Goal: Task Accomplishment & Management: Manage account settings

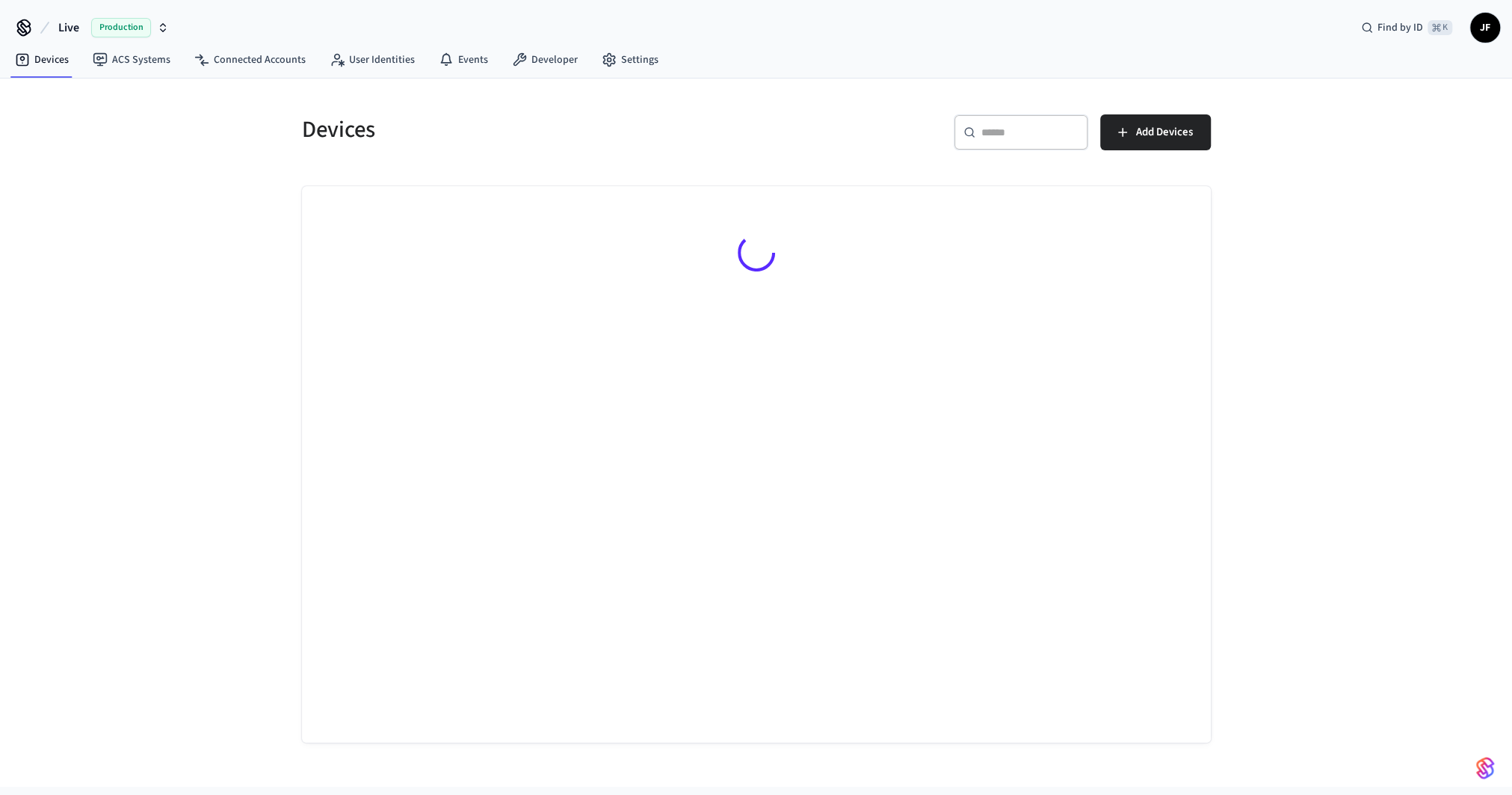
click at [69, 23] on span "Live" at bounding box center [68, 28] width 21 height 18
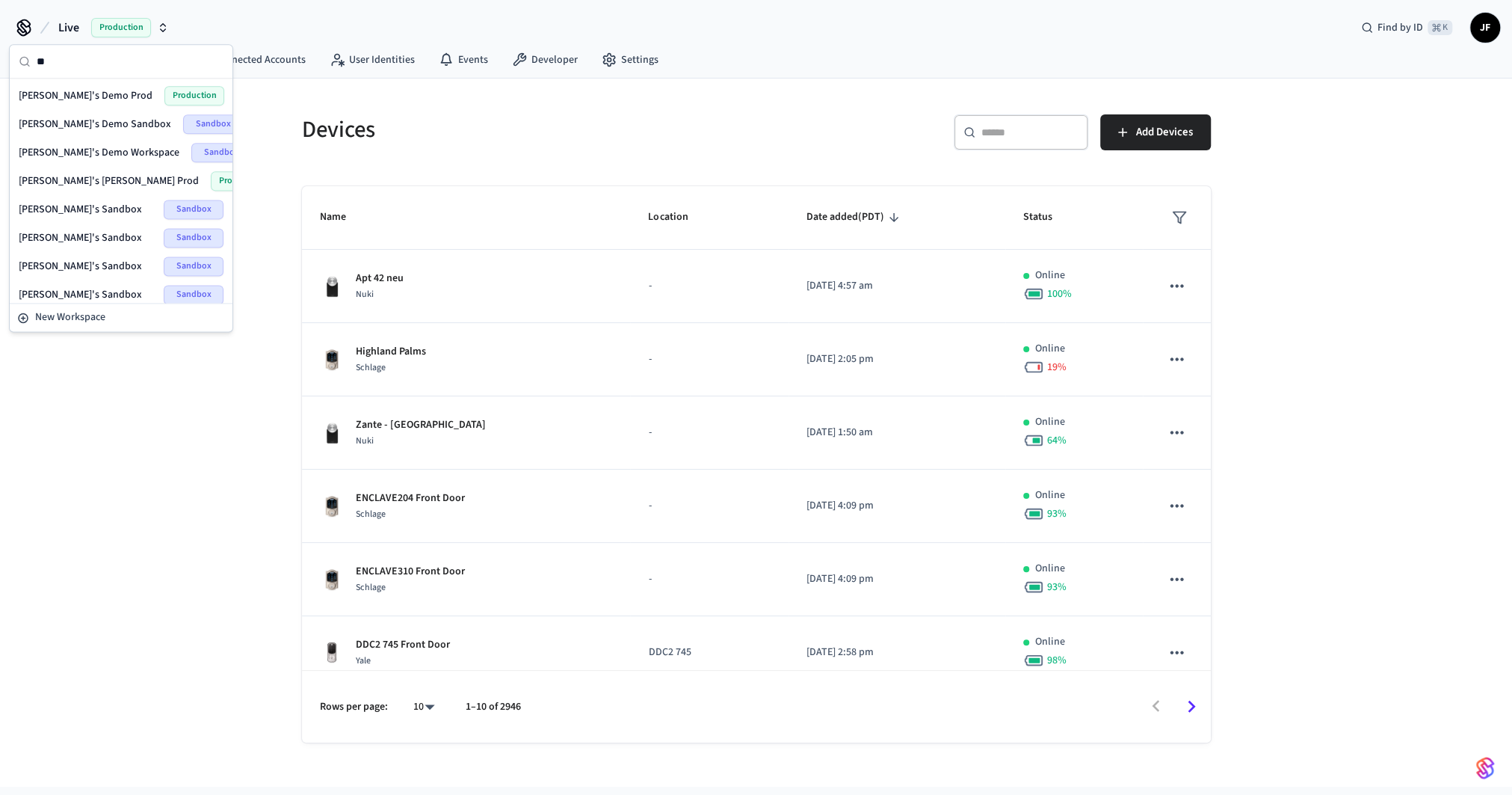
type input "*"
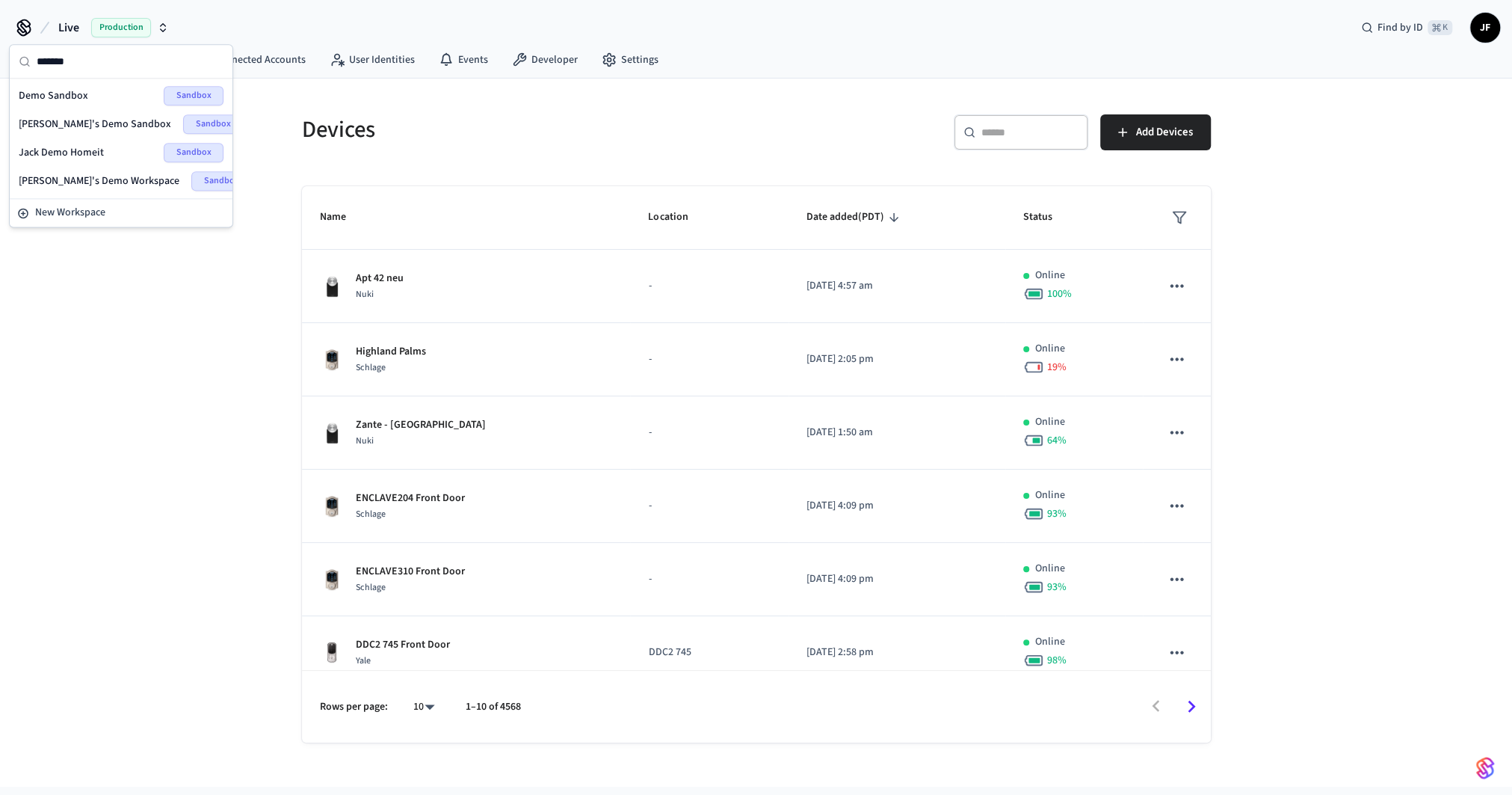
type input "*******"
click at [79, 93] on span "Demo Sandbox" at bounding box center [53, 96] width 70 height 15
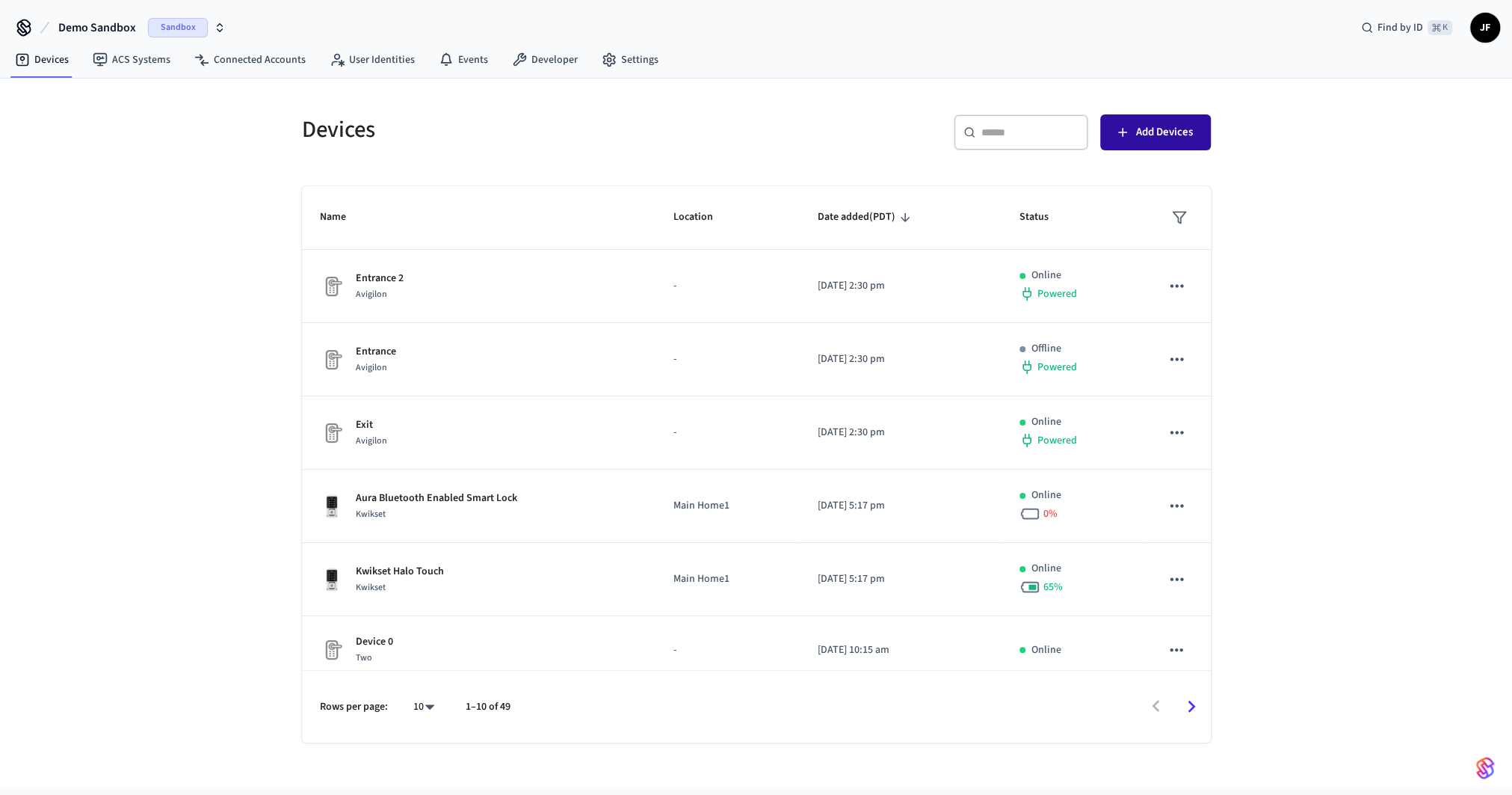
click at [1136, 135] on span "Add Devices" at bounding box center [1164, 132] width 57 height 19
click at [546, 57] on link "Developer" at bounding box center [545, 59] width 90 height 27
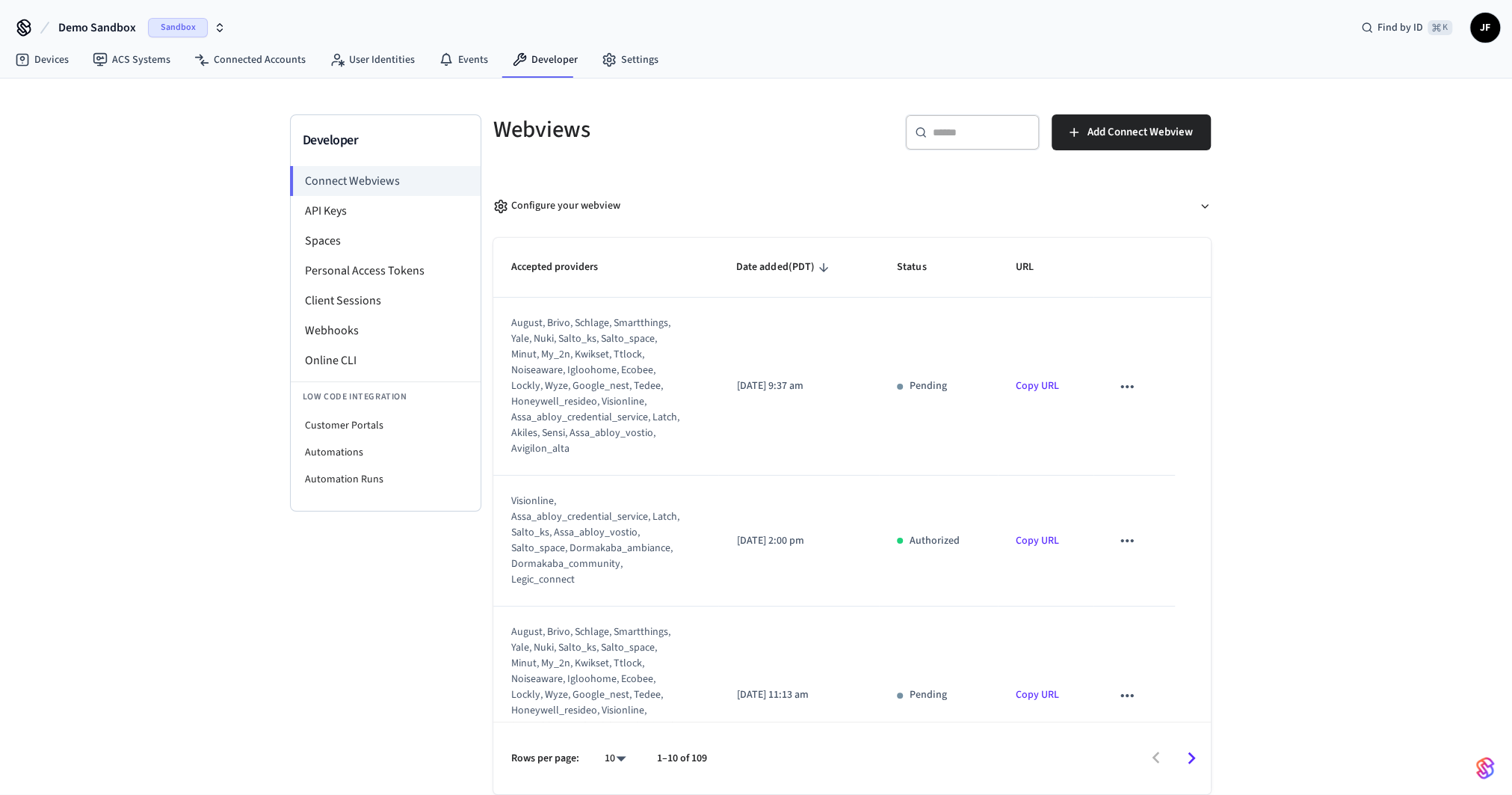
click at [865, 89] on div "Developer Connect Webviews API Keys Spaces Personal Access Tokens Client Sessio…" at bounding box center [756, 436] width 956 height 716
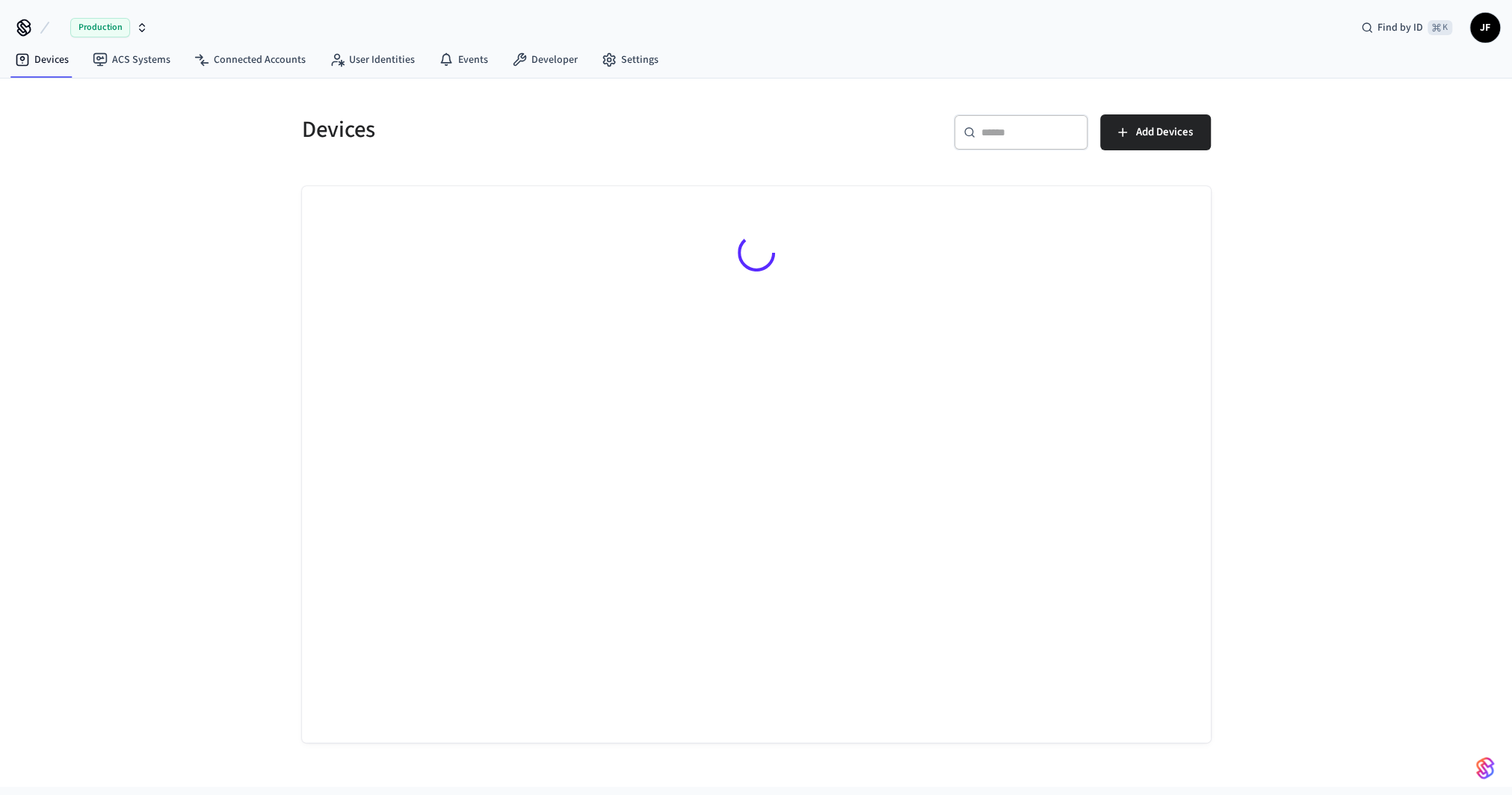
click at [51, 26] on icon at bounding box center [45, 28] width 18 height 18
click at [78, 24] on span "Live" at bounding box center [68, 28] width 21 height 18
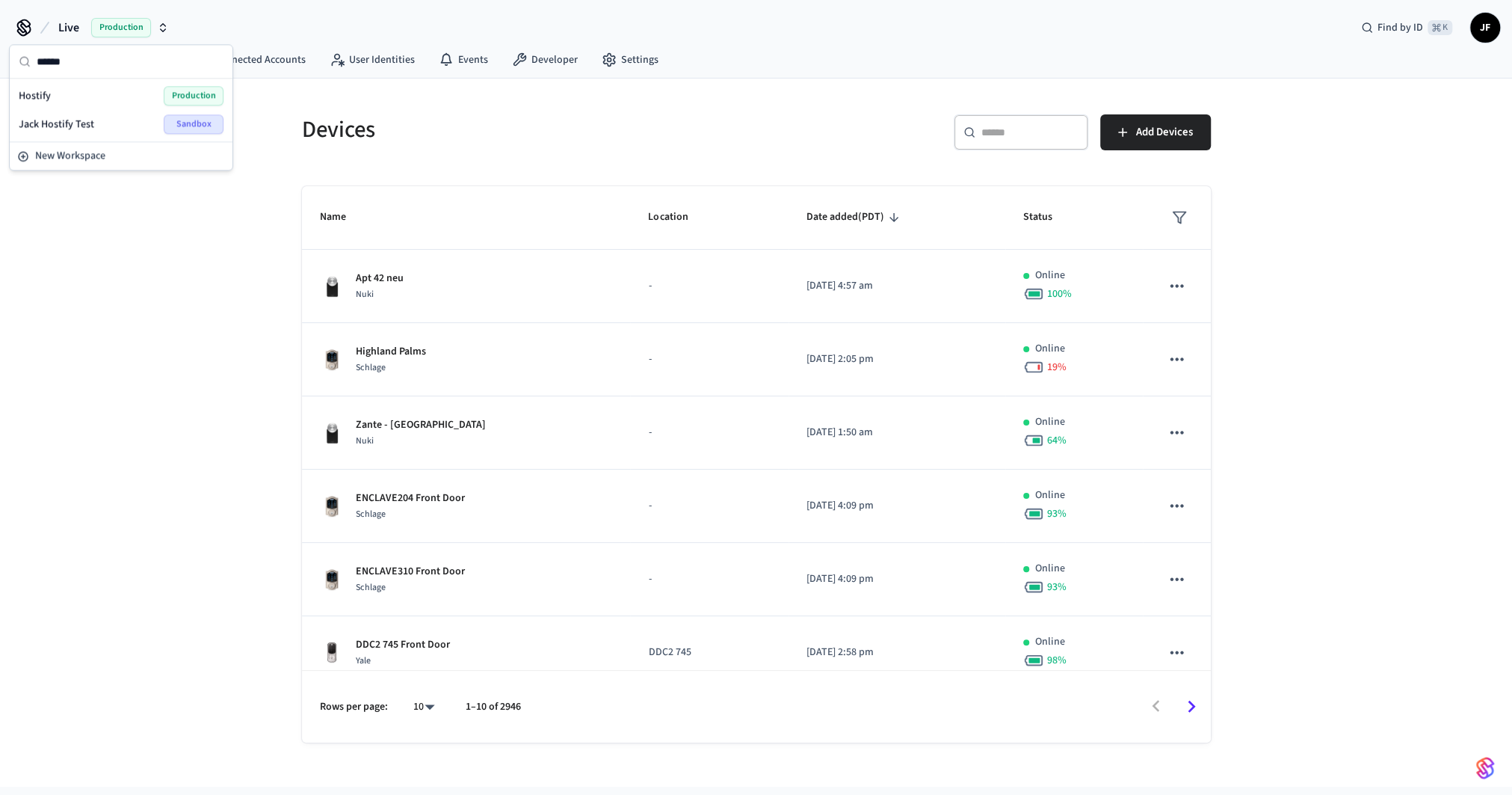
type input "******"
click at [71, 94] on div "Hostify Production" at bounding box center [120, 95] width 205 height 19
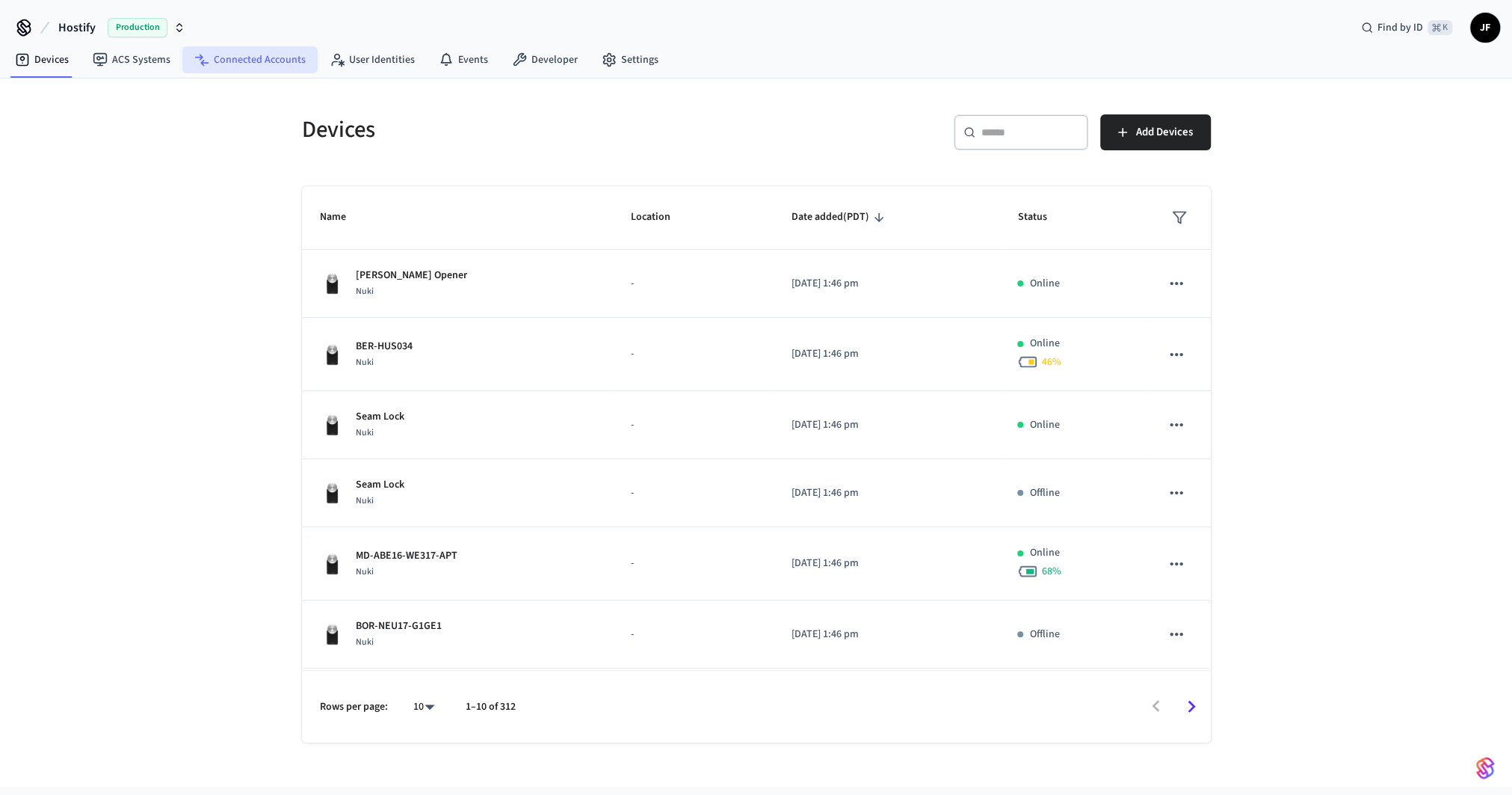
click at [255, 54] on link "Connected Accounts" at bounding box center [249, 59] width 135 height 27
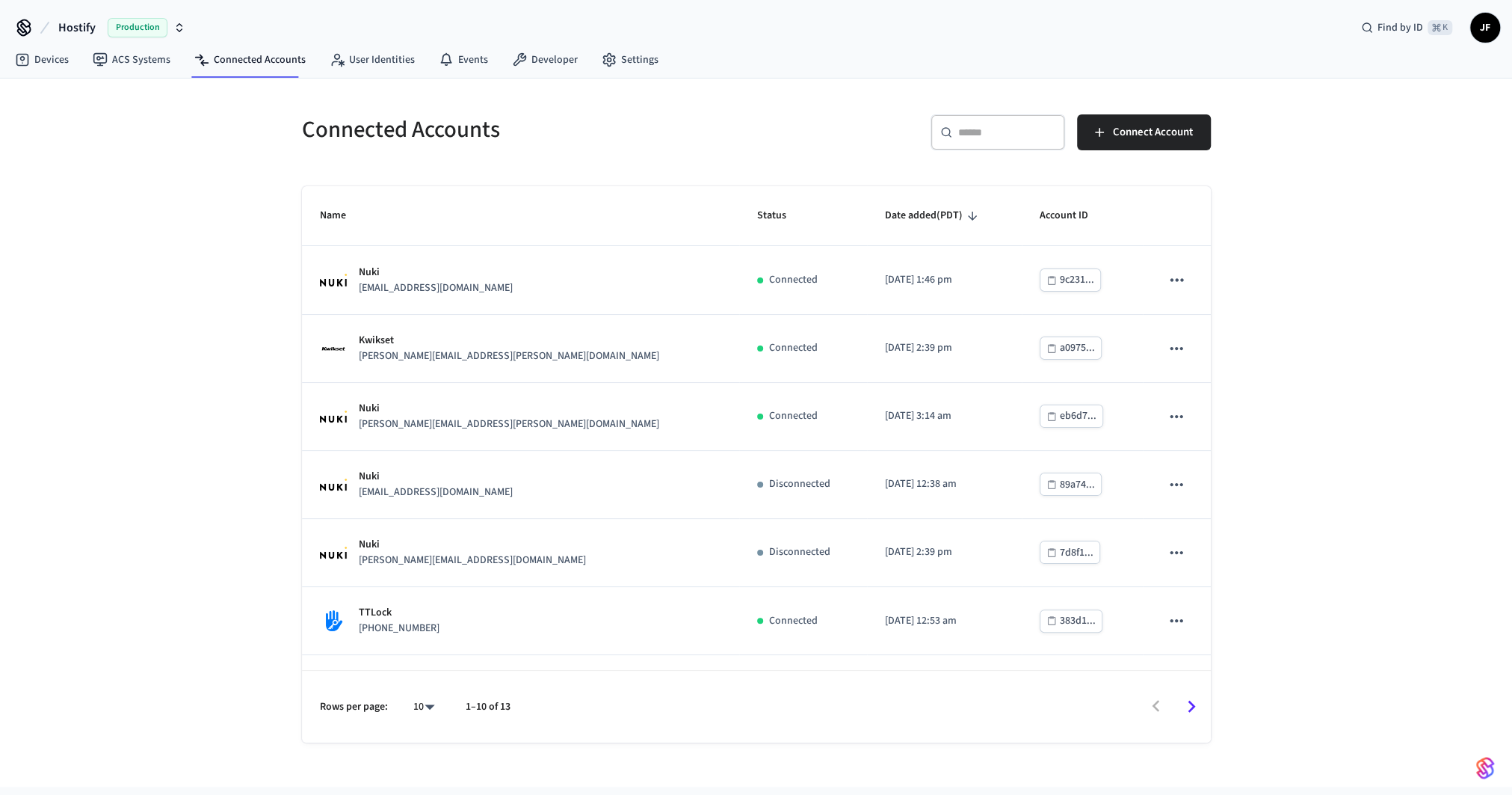
click at [981, 142] on div "​ ​" at bounding box center [998, 132] width 134 height 36
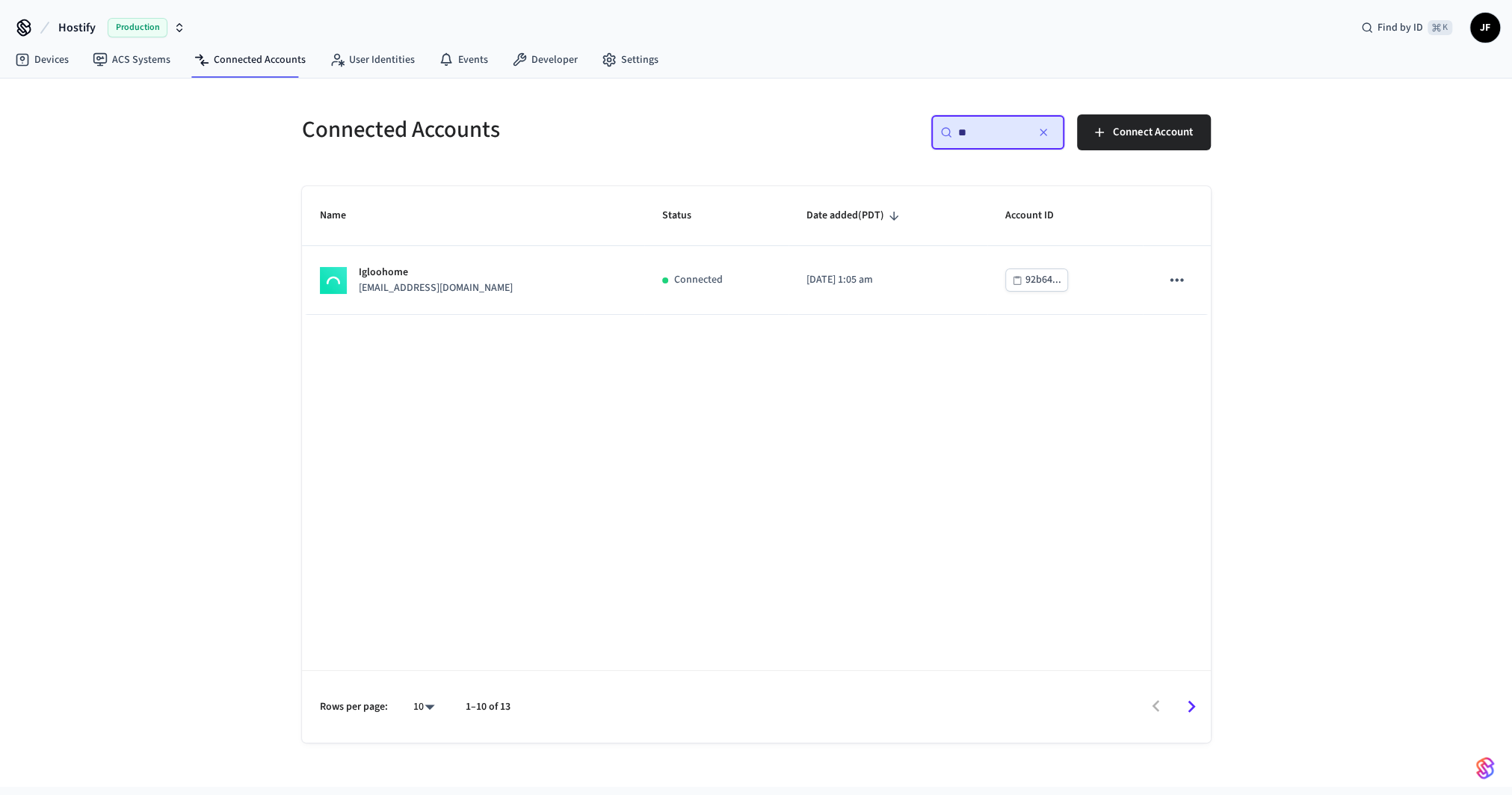
type input "***"
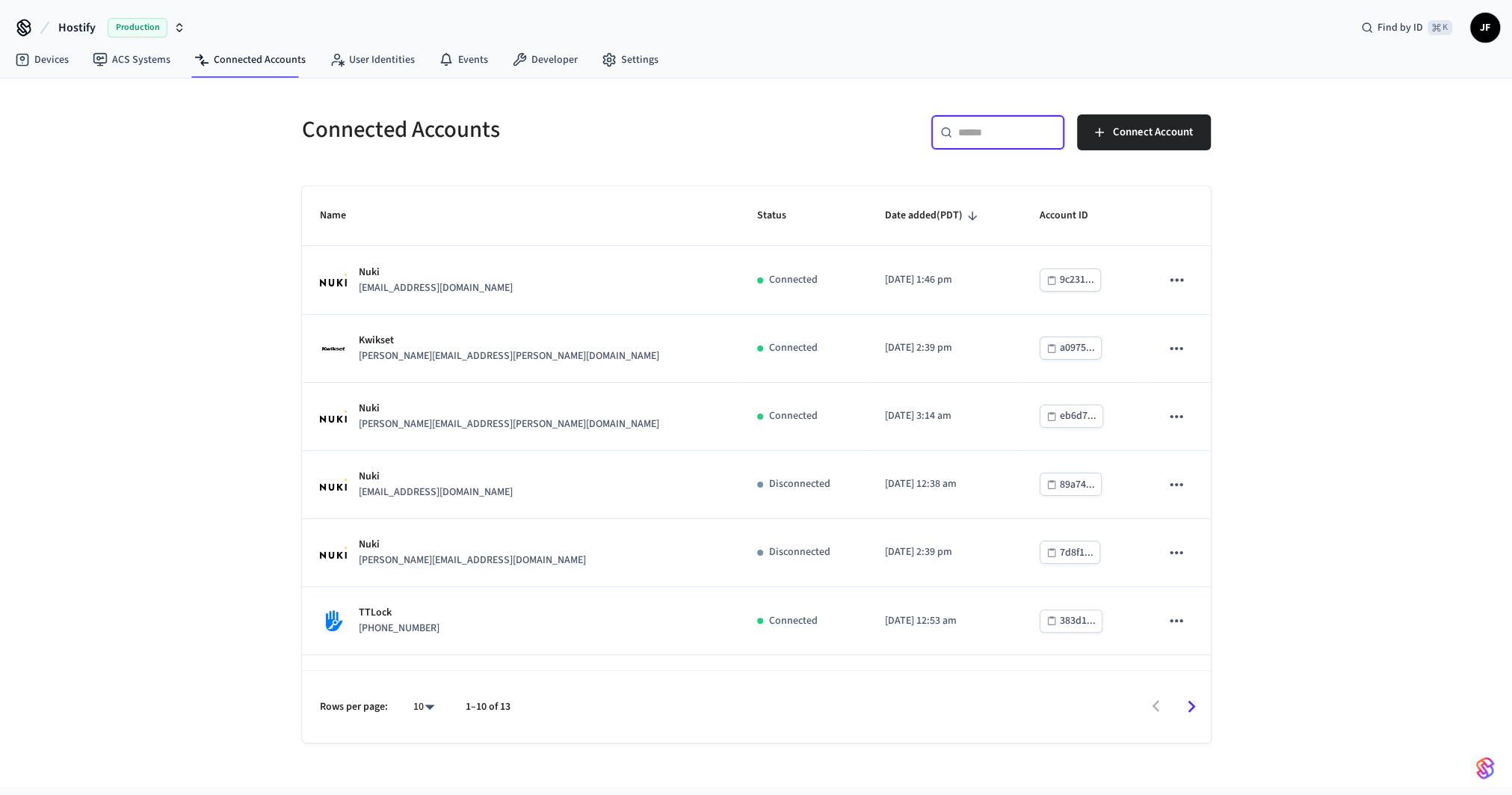
click at [628, 198] on th "Name" at bounding box center [521, 215] width 438 height 60
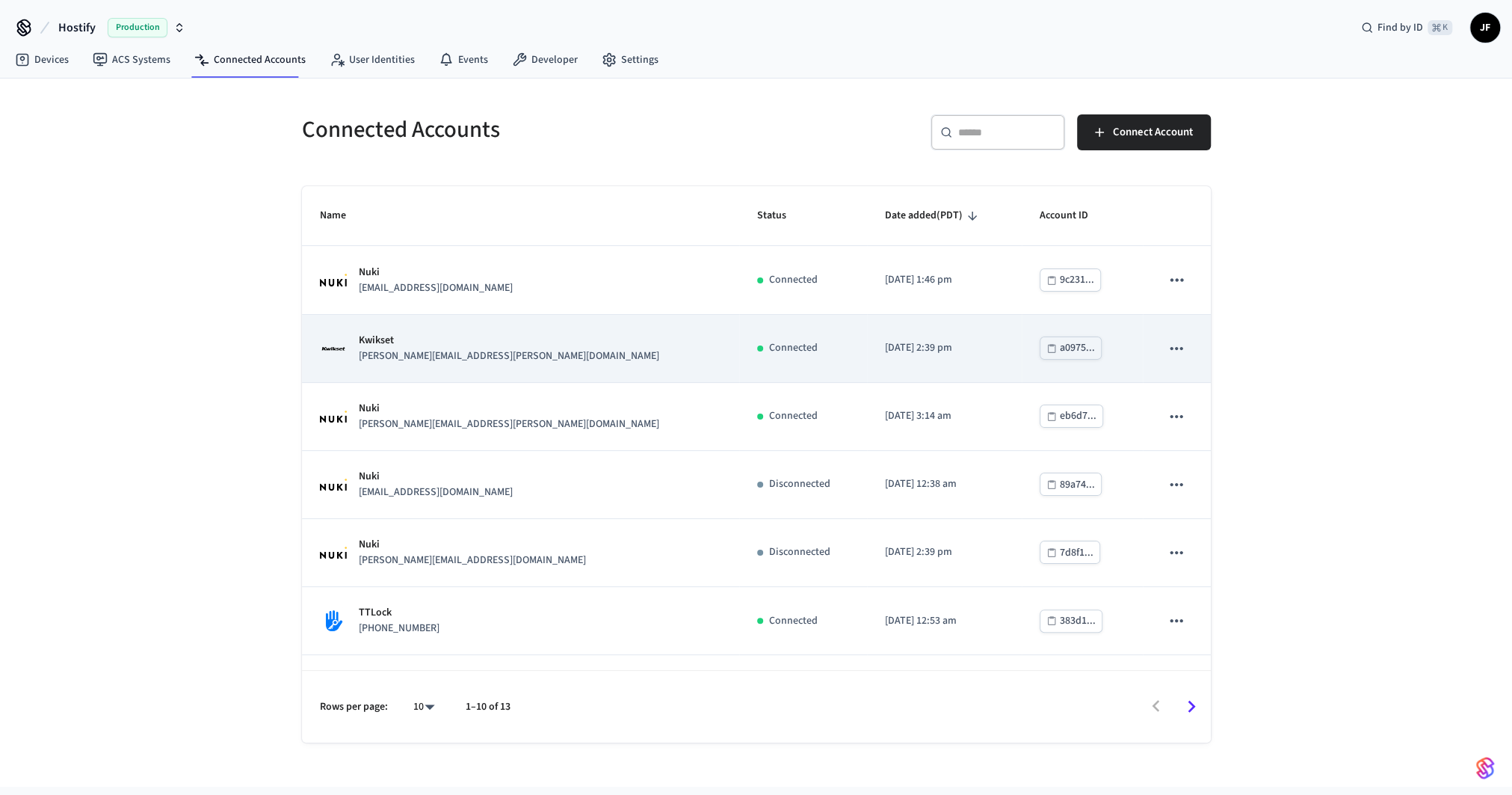
click at [536, 349] on div "Kwikset julio.g.garcia@gmail.com" at bounding box center [521, 349] width 402 height 31
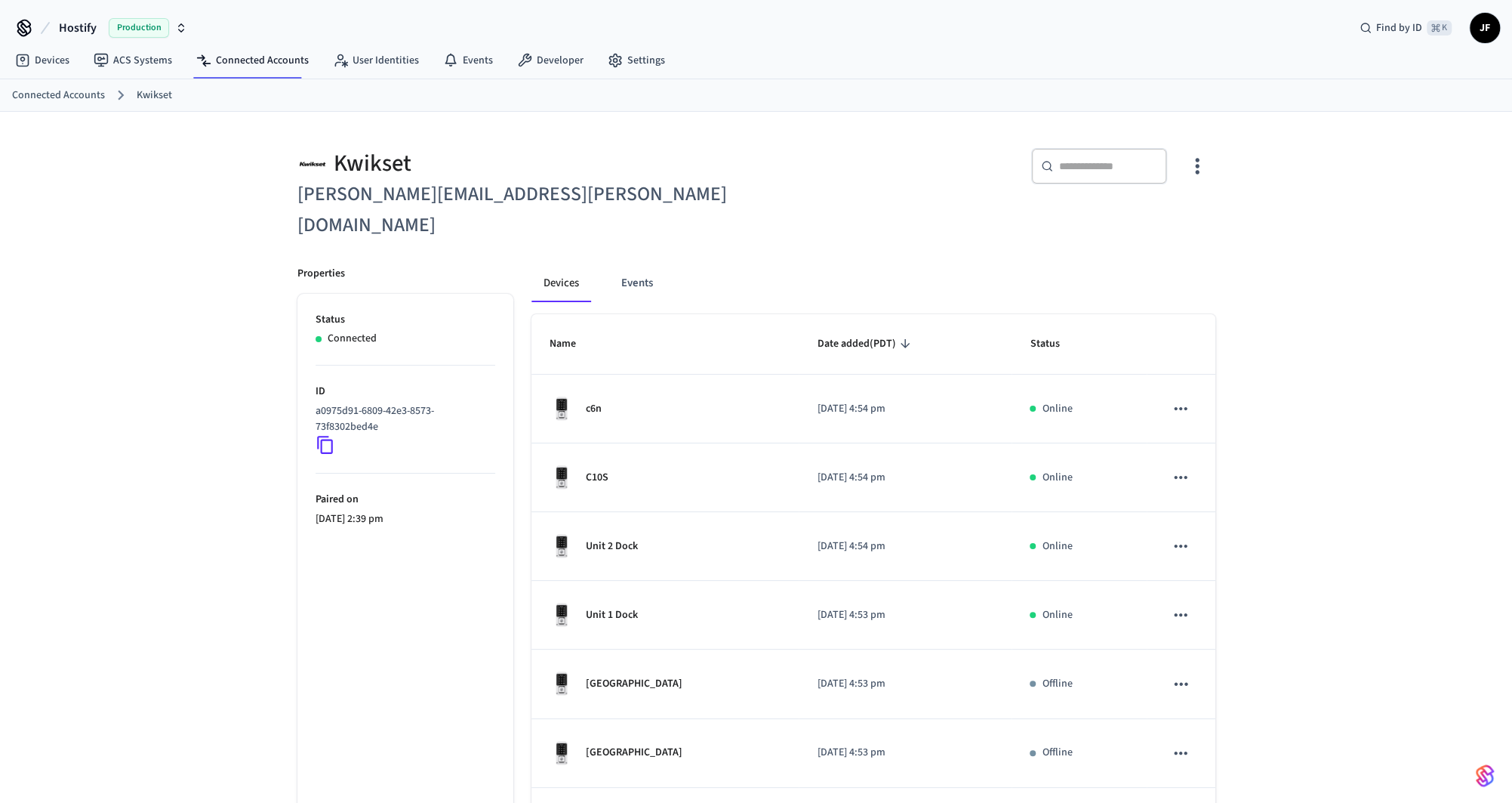
click at [663, 141] on div "Kwikset julio.g.garcia@gmail.com" at bounding box center [514, 185] width 468 height 111
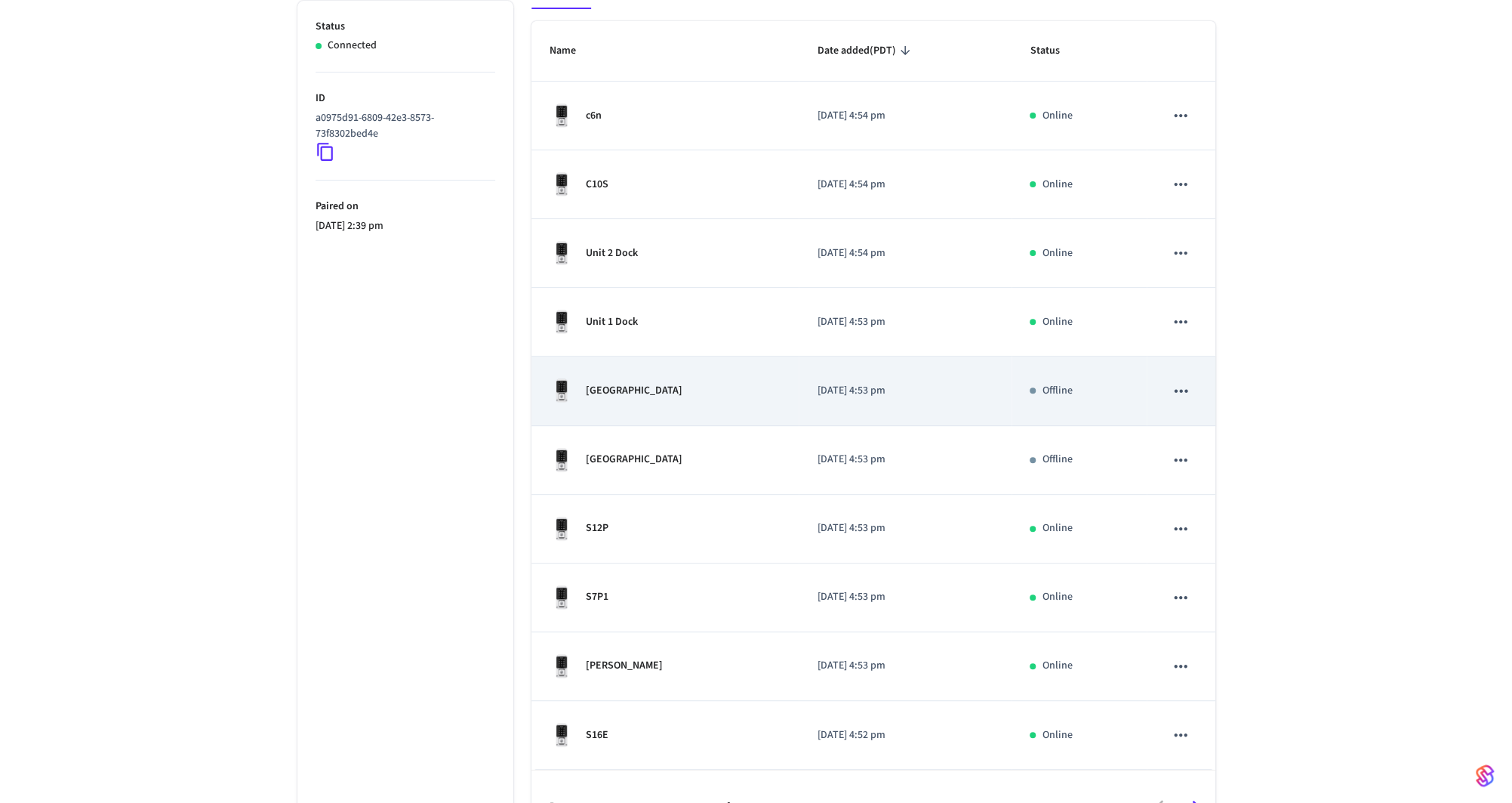
scroll to position [299, 0]
